Goal: Task Accomplishment & Management: Use online tool/utility

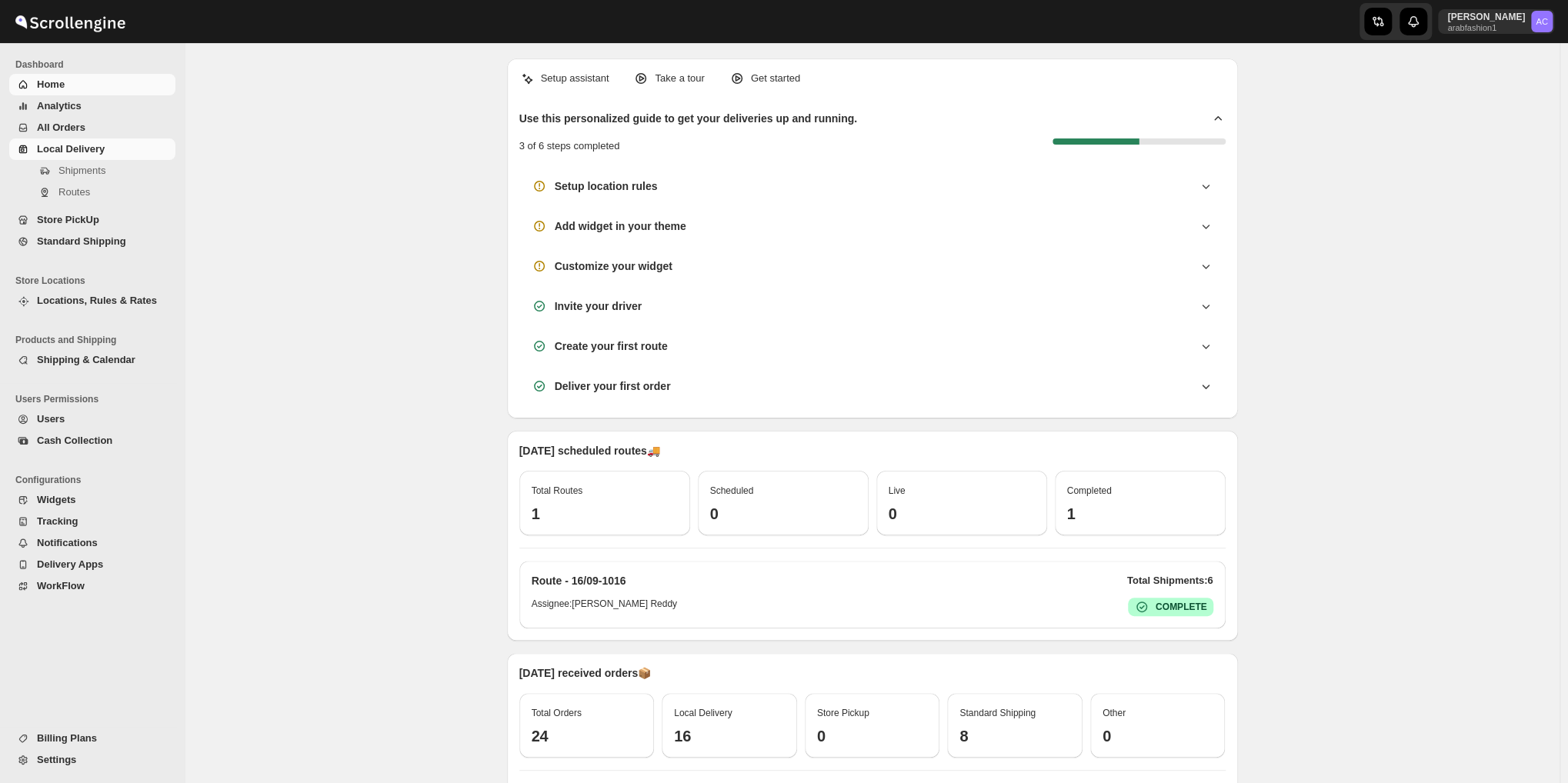
click at [104, 149] on span "Local Delivery" at bounding box center [104, 149] width 135 height 16
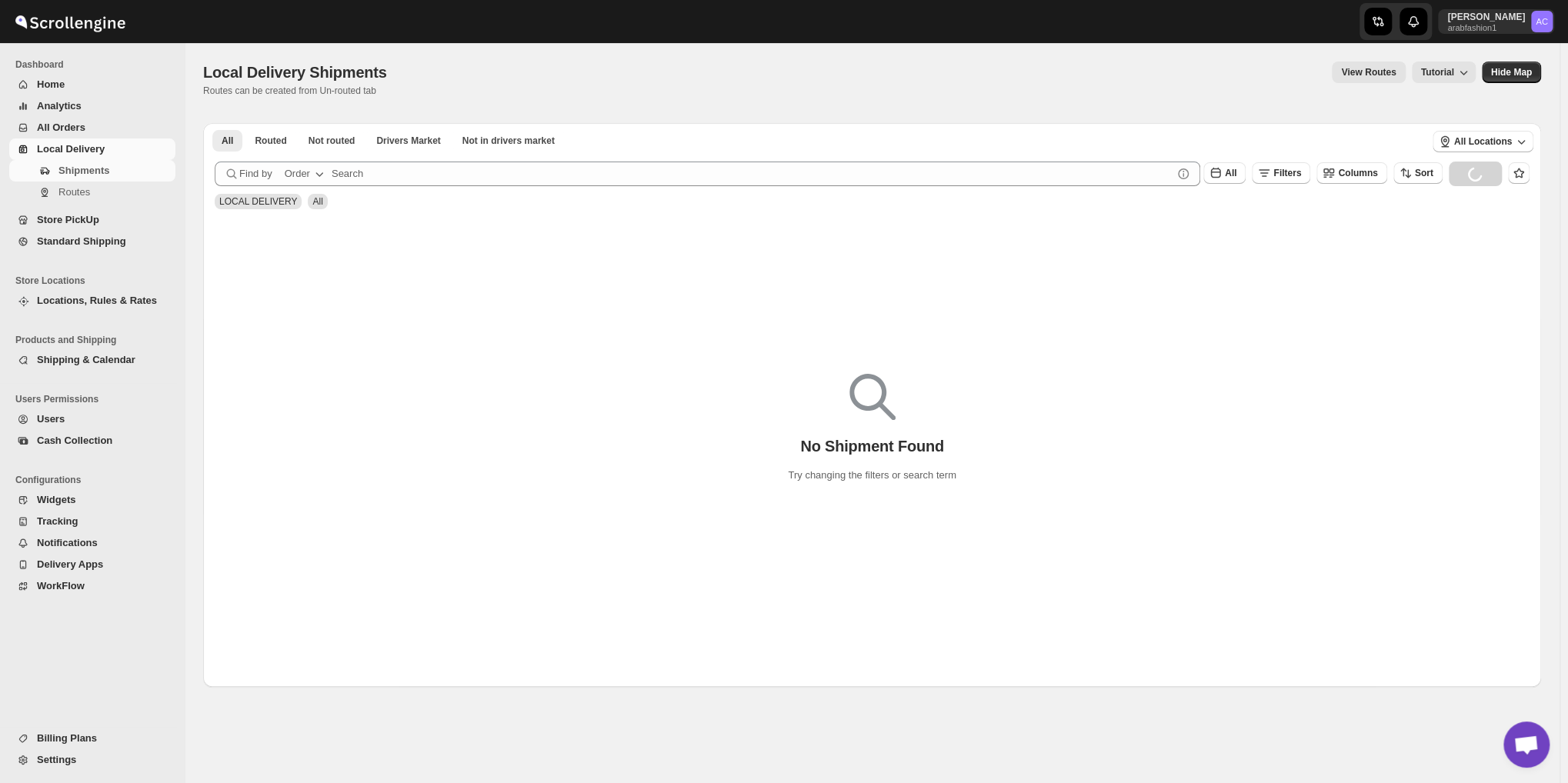
scroll to position [4981, 0]
click at [325, 139] on span "Not routed" at bounding box center [332, 141] width 47 height 12
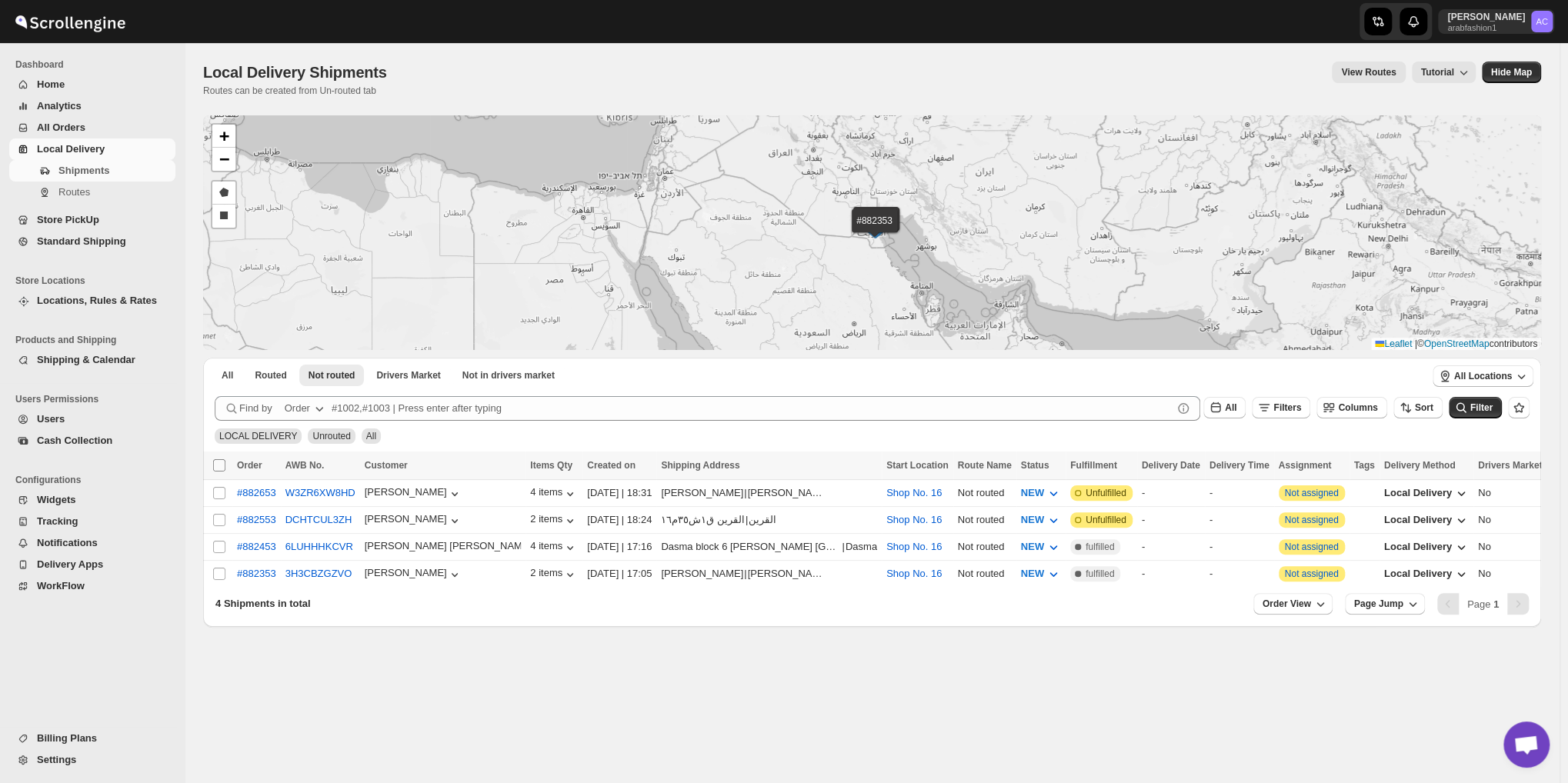
click at [213, 469] on input "Select all shipments" at bounding box center [220, 465] width 12 height 12
checkbox input "true"
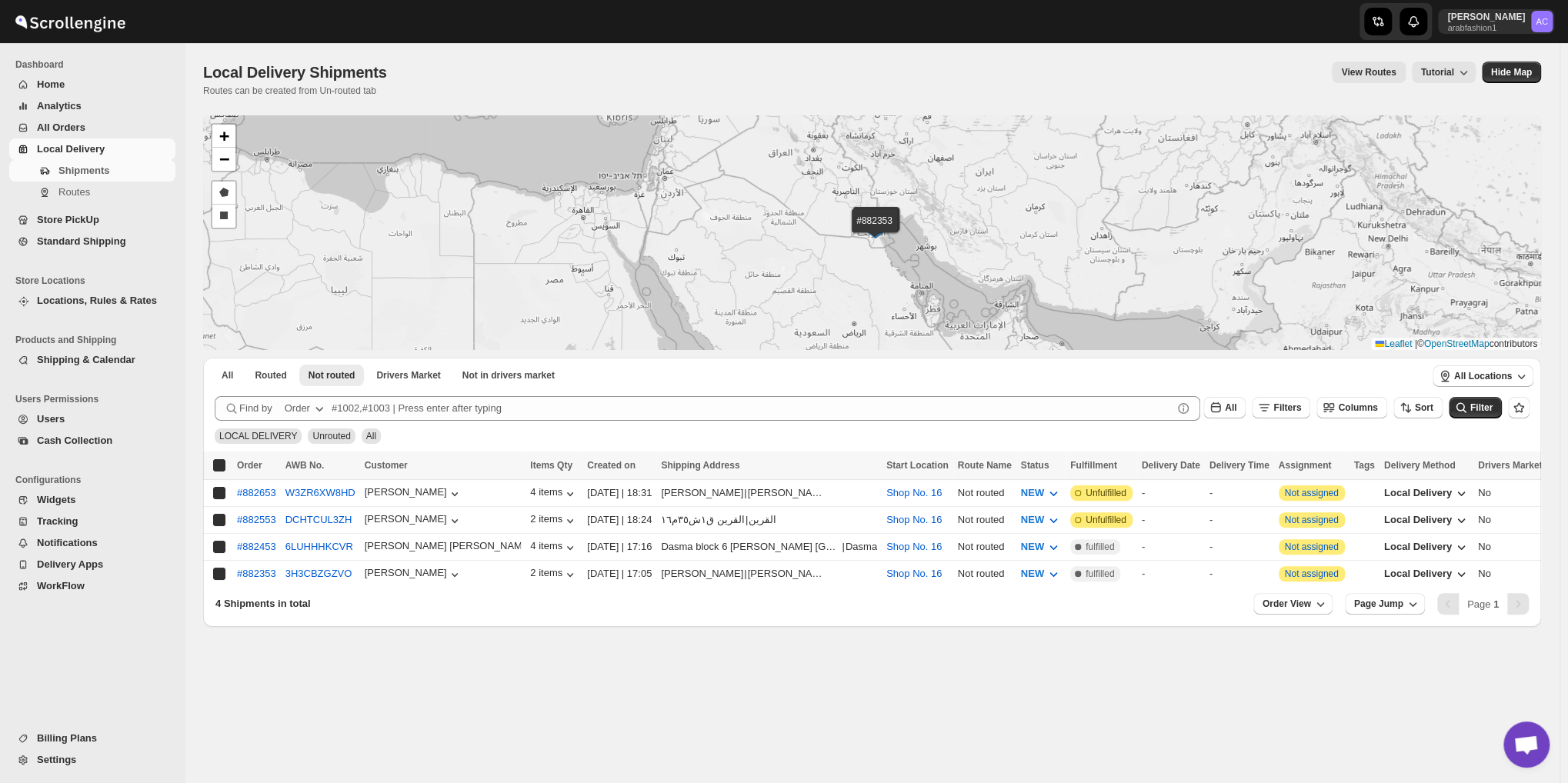
checkbox input "true"
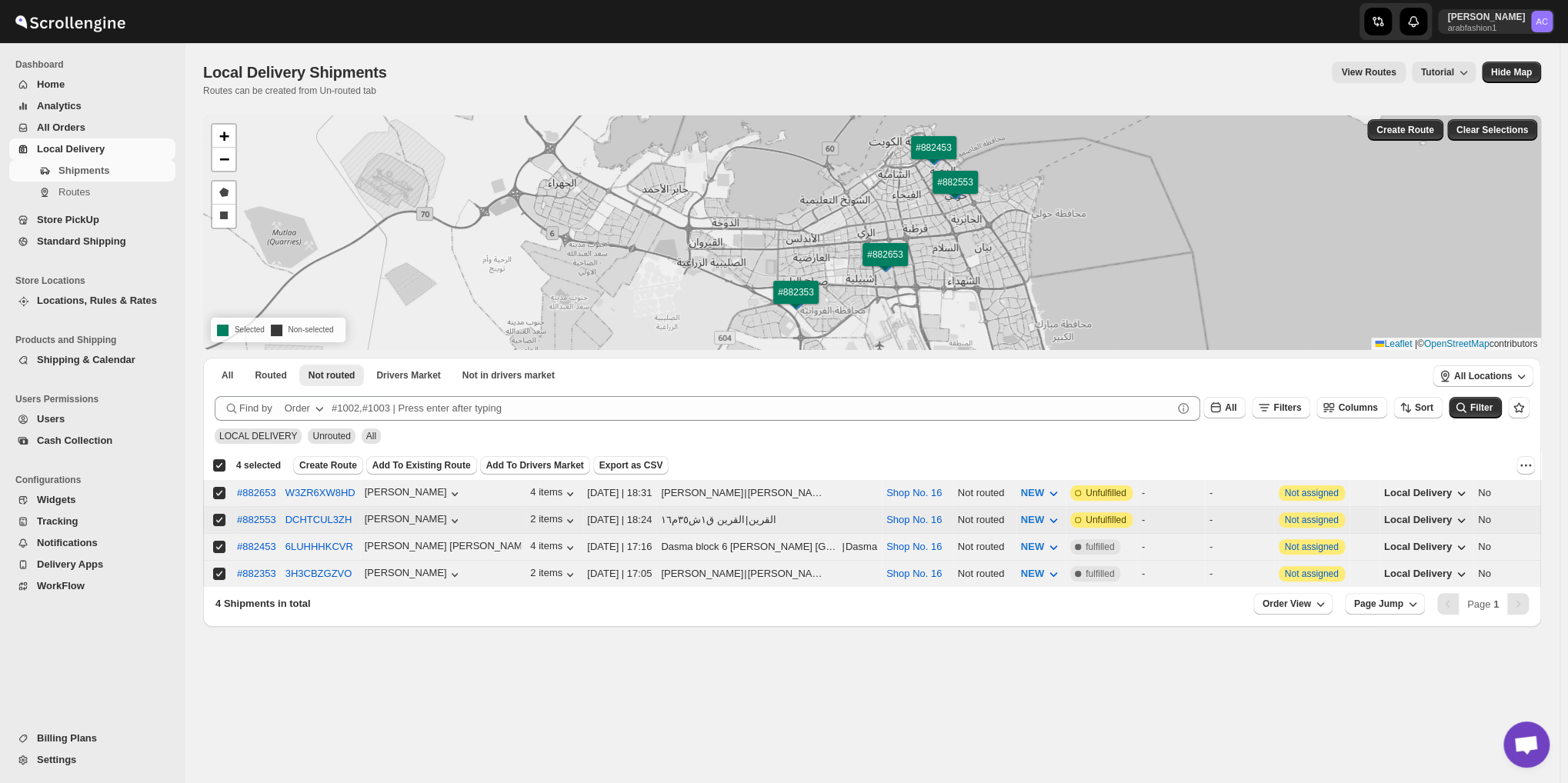
click at [222, 516] on input "Select shipment" at bounding box center [220, 520] width 12 height 12
checkbox input "false"
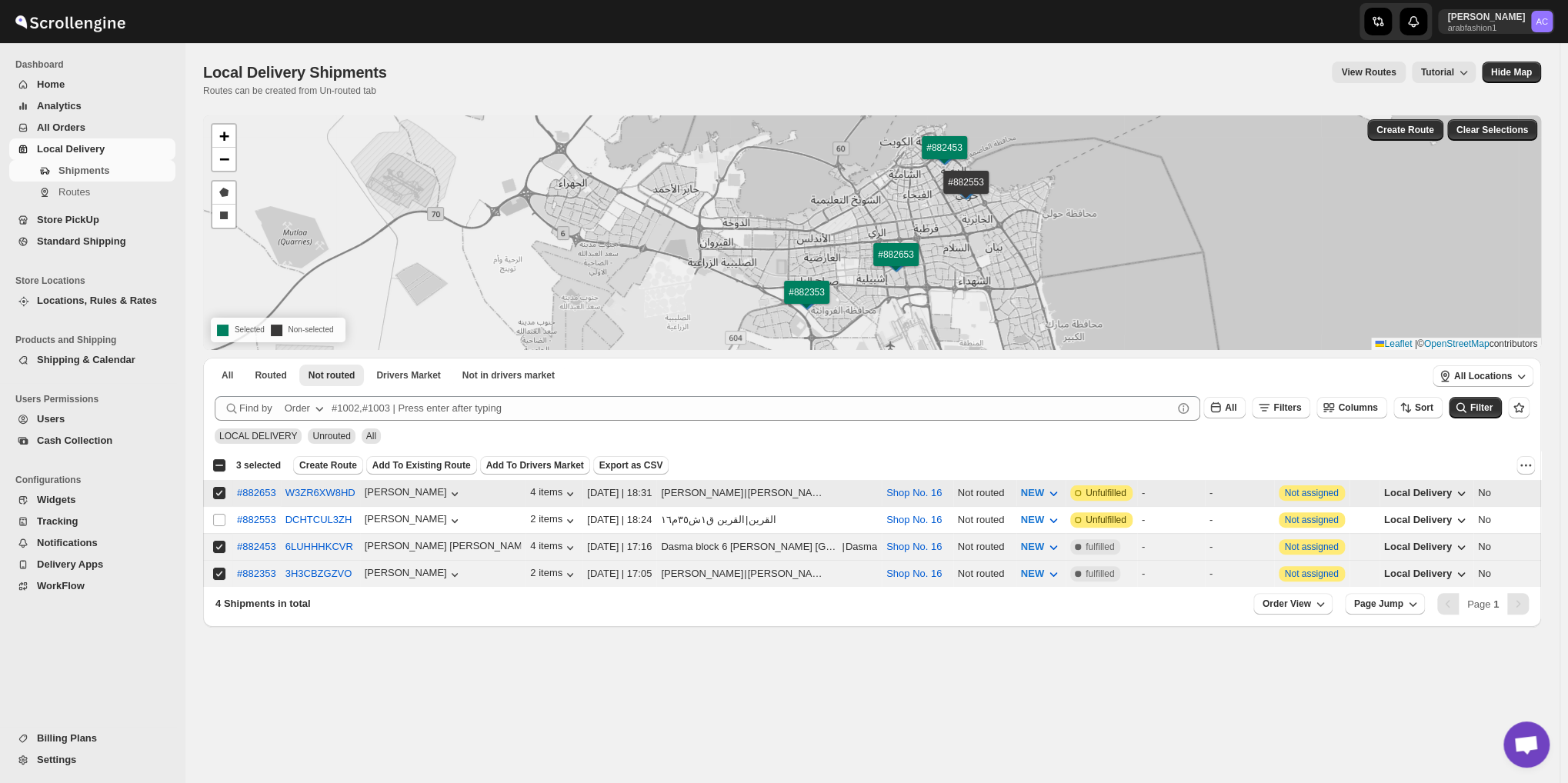
click at [216, 490] on input "Select shipment" at bounding box center [220, 493] width 12 height 12
checkbox input "false"
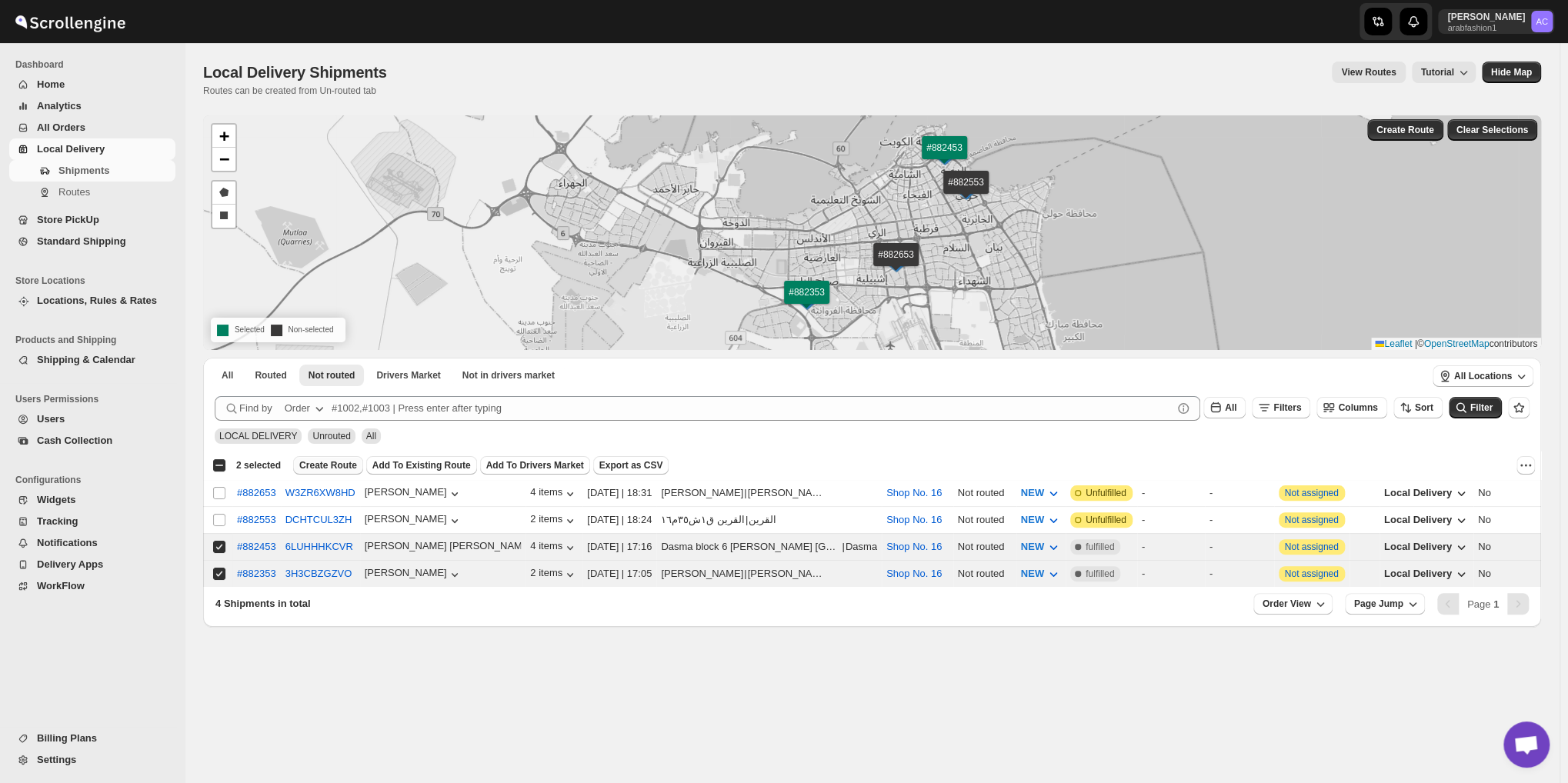
click at [293, 462] on button "Create Route" at bounding box center [328, 465] width 70 height 19
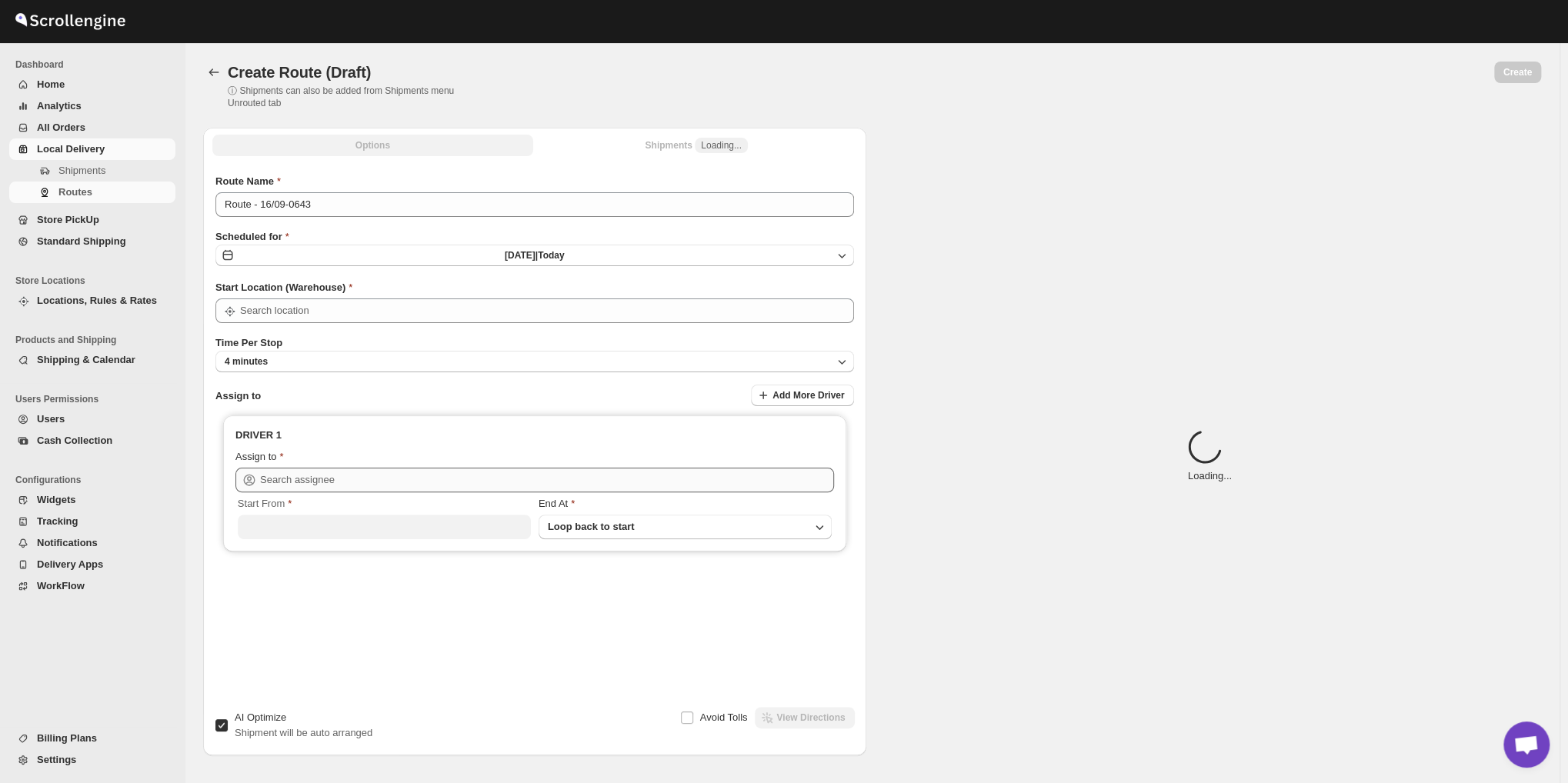
type input "Route - 16/09-0643"
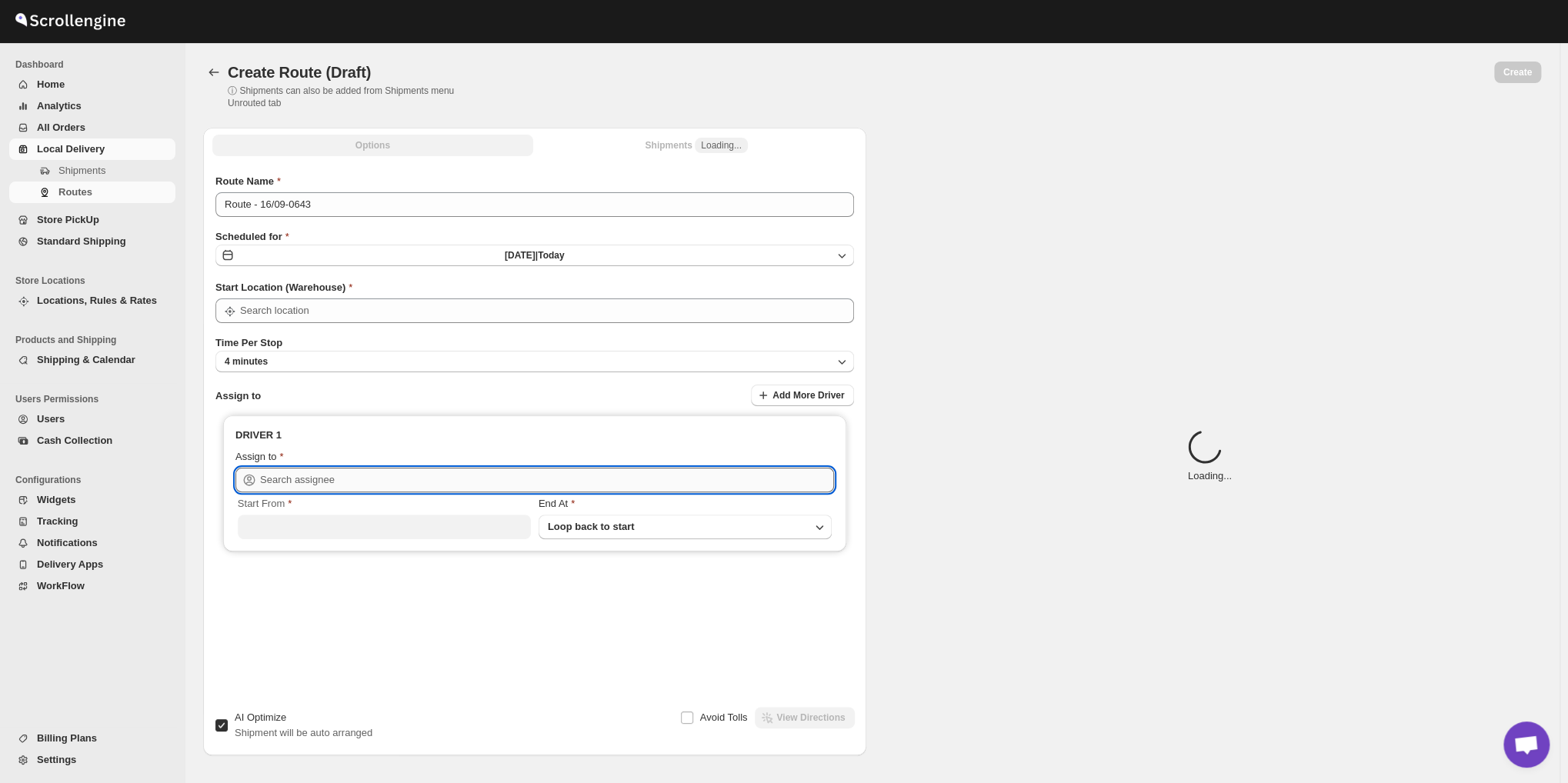
click at [449, 469] on input "text" at bounding box center [547, 480] width 574 height 25
type input "Shop No. 16"
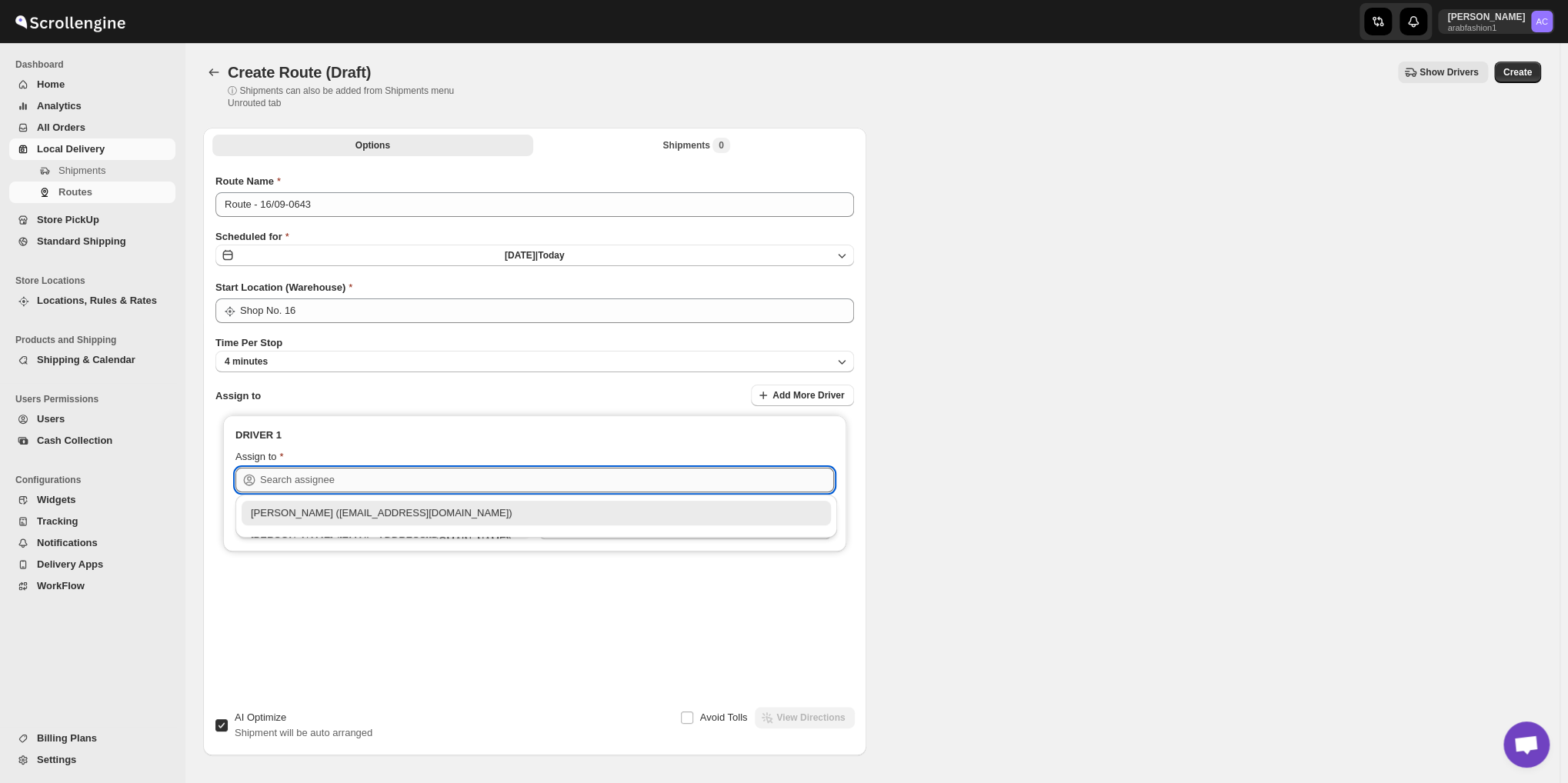
type input "Shop No. 16"
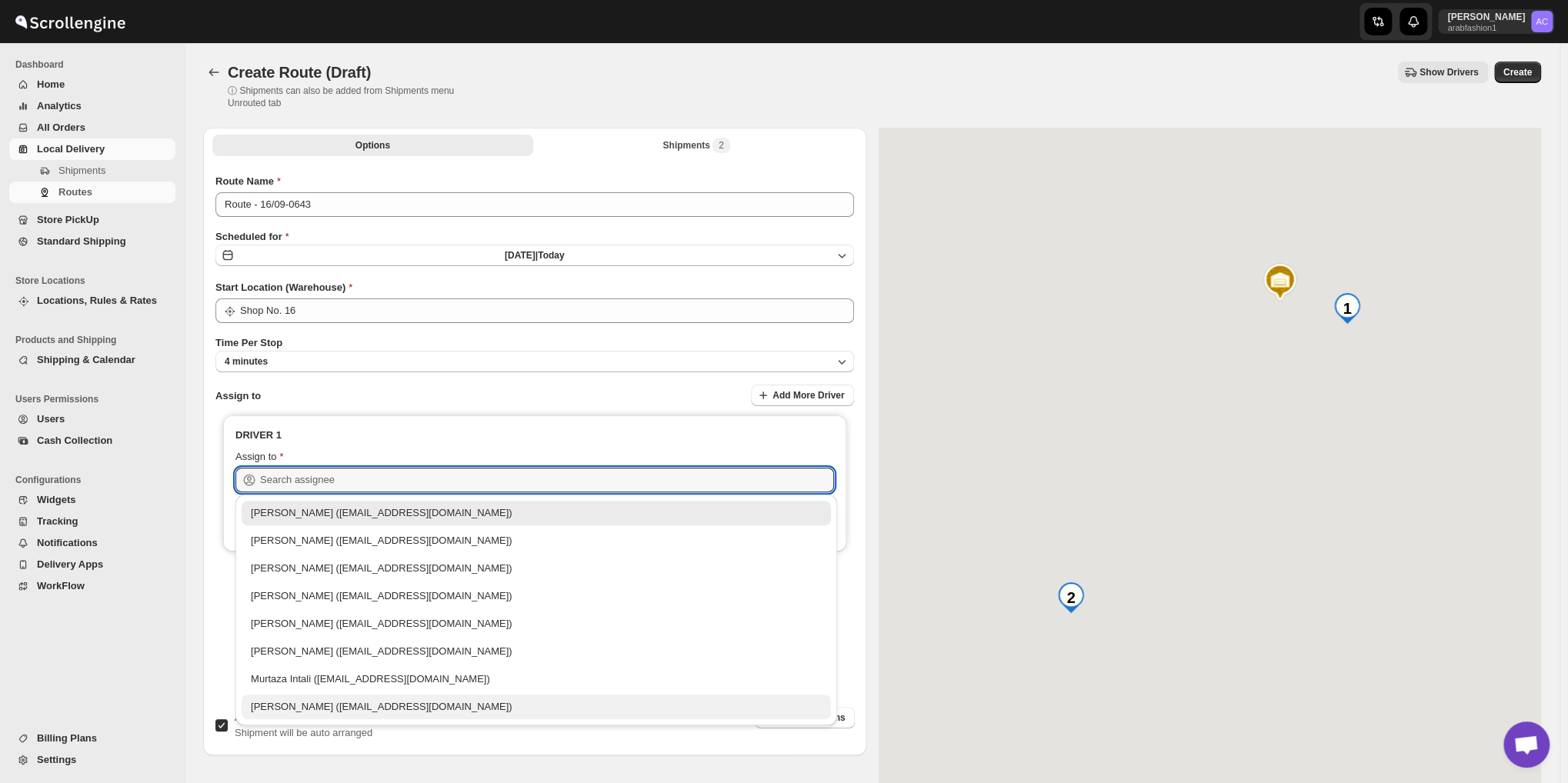
click at [475, 706] on div "[PERSON_NAME] ([EMAIL_ADDRESS][DOMAIN_NAME])" at bounding box center [536, 707] width 571 height 16
type input "[PERSON_NAME] ([EMAIL_ADDRESS][DOMAIN_NAME])"
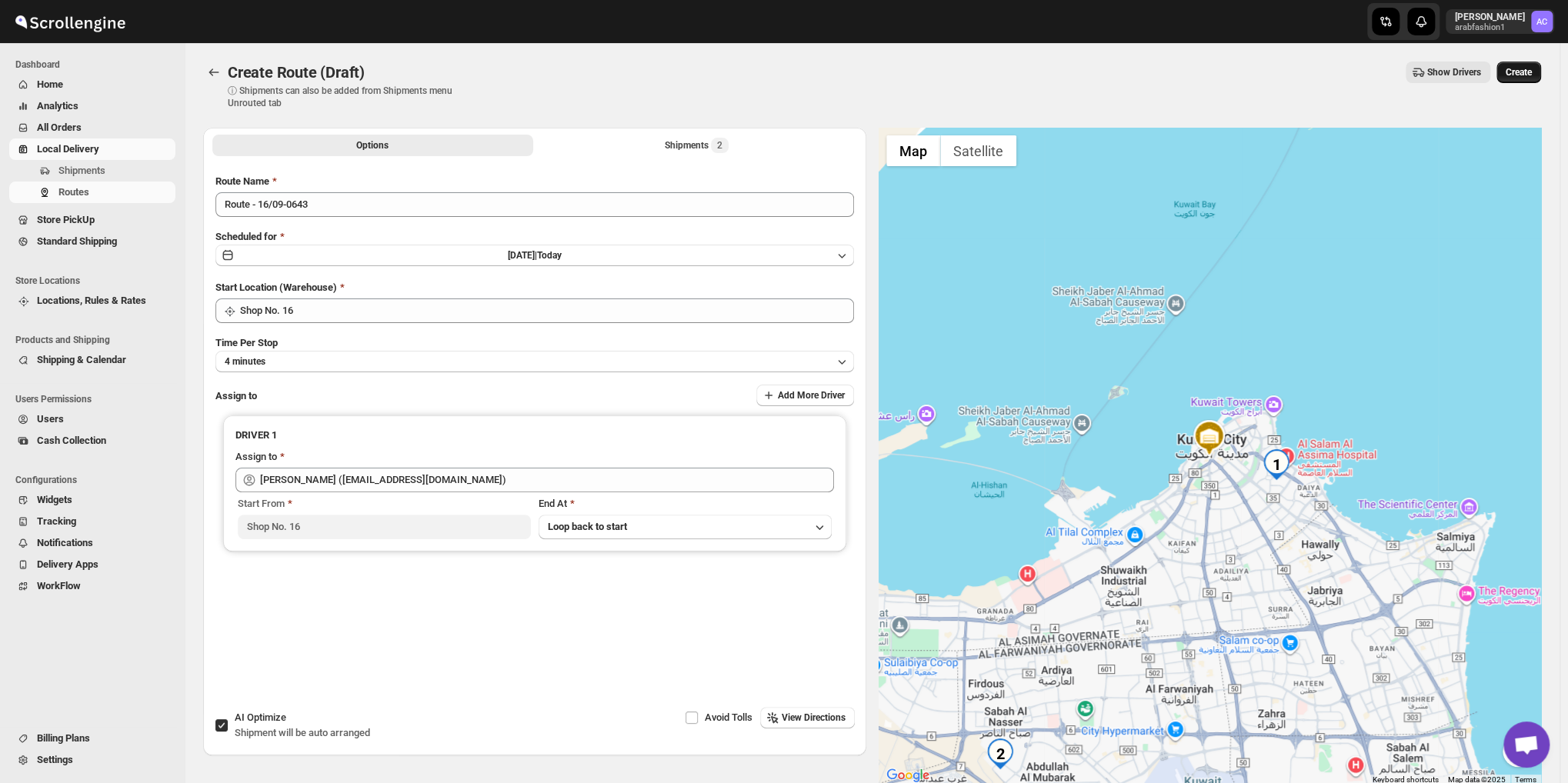
click at [1506, 76] on button "Create" at bounding box center [1518, 72] width 44 height 22
